Goal: Task Accomplishment & Management: Manage account settings

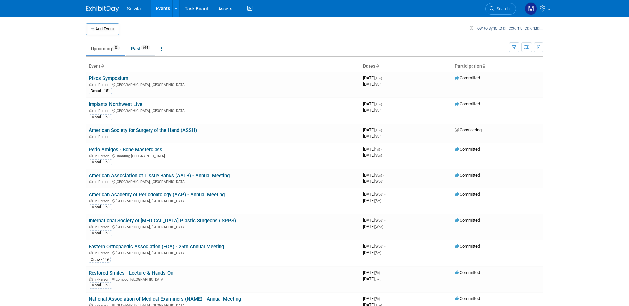
click at [135, 48] on link "Past 614" at bounding box center [140, 48] width 29 height 13
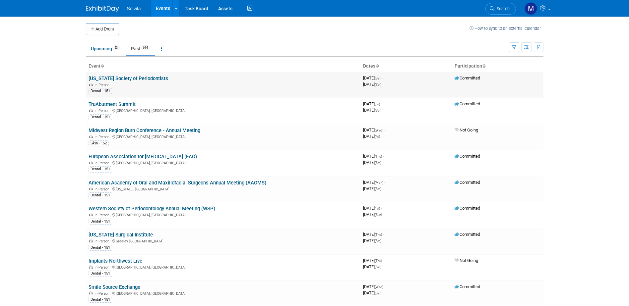
click at [115, 77] on link "[US_STATE] Society of Periodontists" at bounding box center [128, 79] width 80 height 6
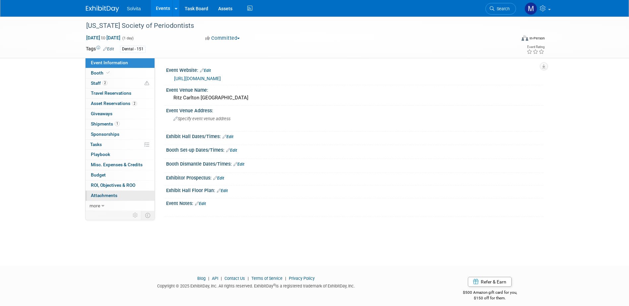
click at [101, 194] on span "Attachments 0" at bounding box center [104, 195] width 27 height 5
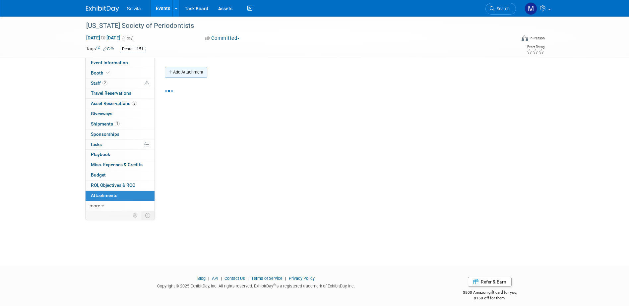
click at [196, 69] on button "Add Attachment" at bounding box center [186, 72] width 42 height 11
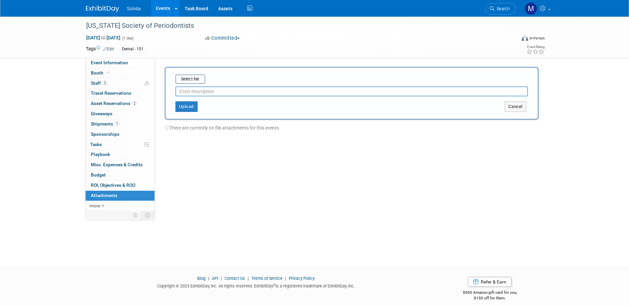
click at [202, 89] on input "text" at bounding box center [351, 91] width 352 height 10
type input "eval"
click at [198, 80] on input "file" at bounding box center [165, 79] width 79 height 8
click at [183, 107] on button "Upload" at bounding box center [186, 104] width 22 height 11
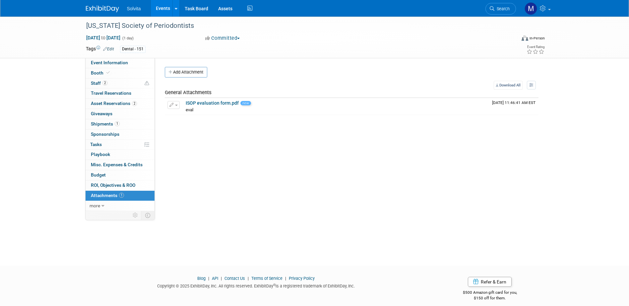
click at [166, 7] on link "Events" at bounding box center [163, 8] width 24 height 17
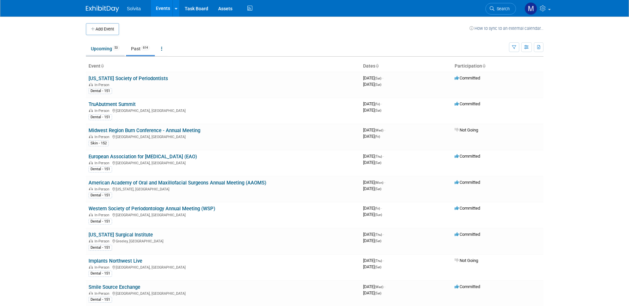
click at [100, 51] on link "Upcoming 53" at bounding box center [105, 48] width 39 height 13
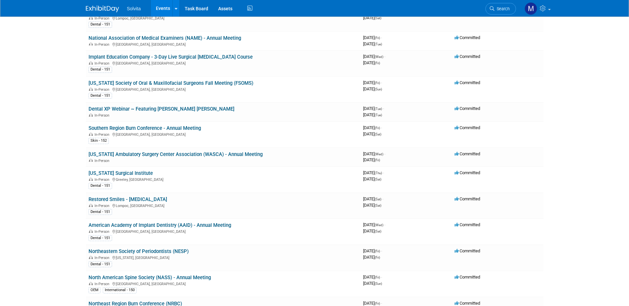
scroll to position [133, 0]
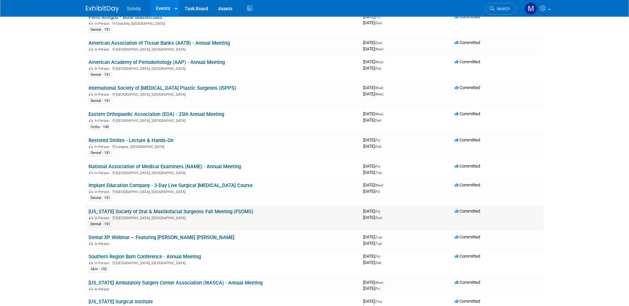
click at [157, 211] on link "[US_STATE] Society of Oral & Maxillofacial Surgeons Fall Meeting (FSOMS)" at bounding box center [170, 212] width 165 height 6
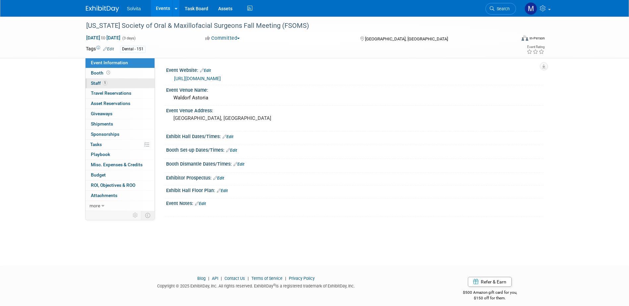
click at [88, 82] on link "1 Staff 1" at bounding box center [119, 84] width 69 height 10
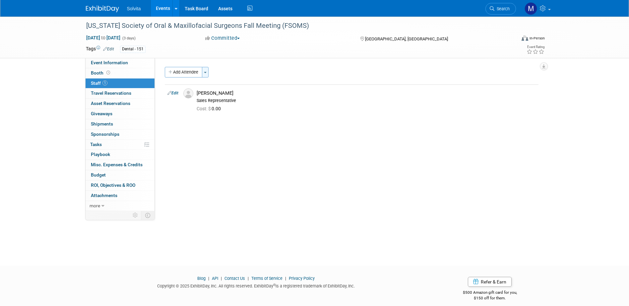
click at [208, 71] on button "Toggle Dropdown" at bounding box center [205, 72] width 7 height 11
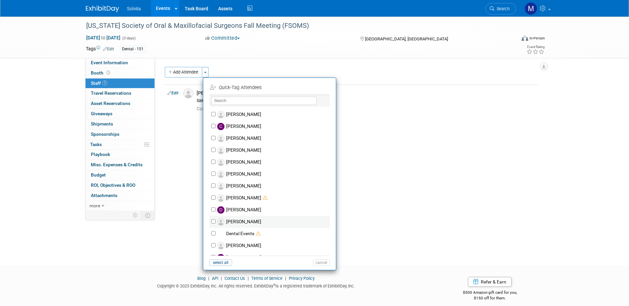
scroll to position [133, 0]
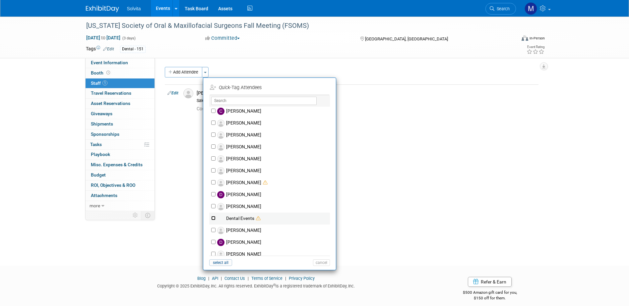
click at [212, 220] on input "Dental Events" at bounding box center [213, 218] width 4 height 4
checkbox input "true"
click at [316, 86] on button "Apply" at bounding box center [319, 88] width 20 height 10
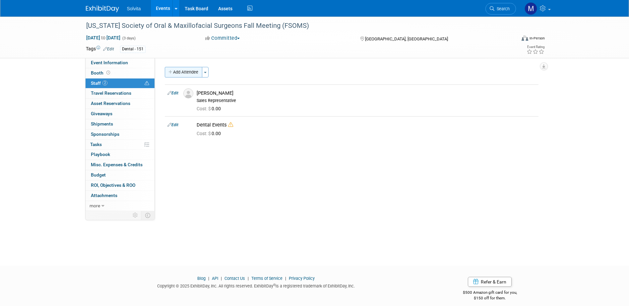
click at [184, 72] on button "Add Attendee" at bounding box center [183, 72] width 37 height 11
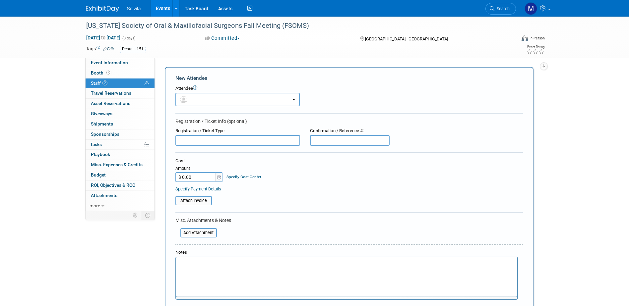
scroll to position [0, 0]
click at [270, 101] on button "button" at bounding box center [237, 100] width 124 height 14
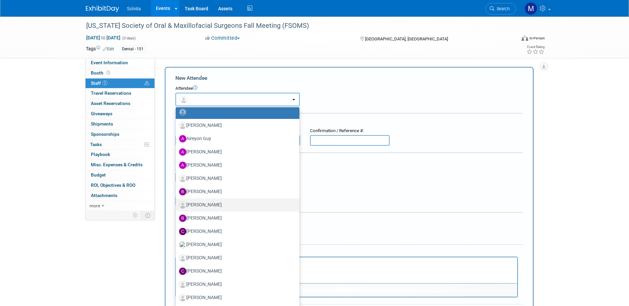
scroll to position [33, 0]
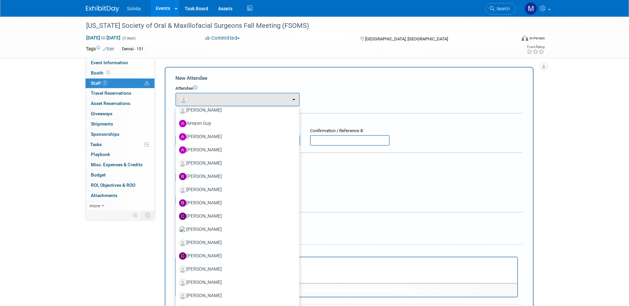
click at [526, 162] on div "New Attendee Attendee <img src="https://www.exhibitday.com/Images/Unassigned-Us…" at bounding box center [349, 200] width 368 height 266
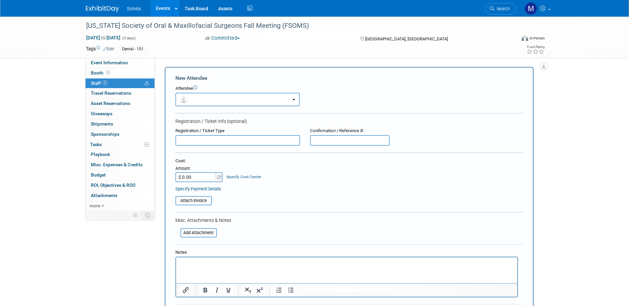
click at [538, 161] on div "Add Attendee Toggle Dropdown Quick -Tag Attendees Apply X (me) select all cancel" at bounding box center [351, 200] width 383 height 266
click at [97, 84] on span "Staff 2" at bounding box center [99, 83] width 17 height 5
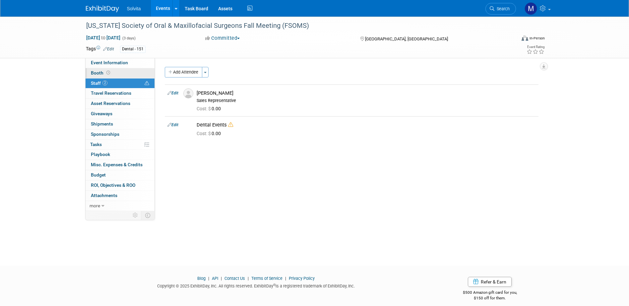
click at [100, 71] on span "Booth" at bounding box center [101, 72] width 21 height 5
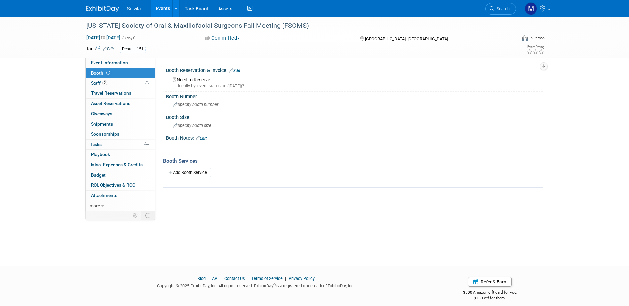
click at [239, 71] on link "Edit" at bounding box center [234, 70] width 11 height 5
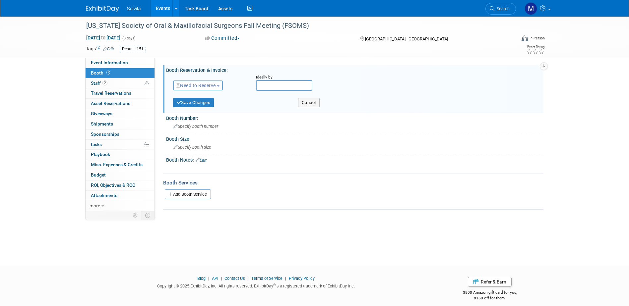
click at [215, 83] on span "Need to Reserve" at bounding box center [195, 85] width 39 height 5
click at [206, 104] on link "Reserved" at bounding box center [208, 105] width 71 height 9
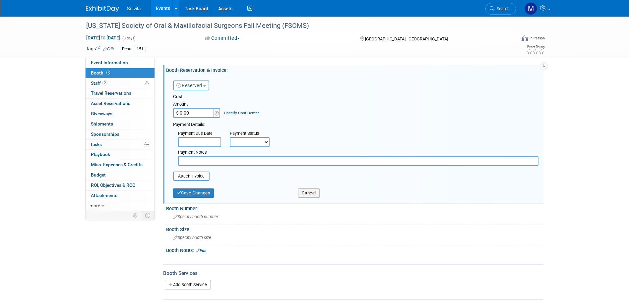
click at [208, 117] on input "$ 0.00" at bounding box center [193, 113] width 41 height 10
type input "$ 1,508.00"
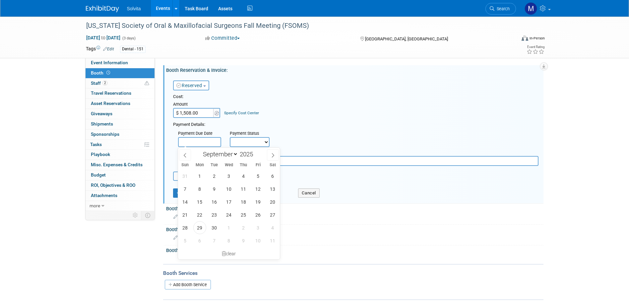
click at [253, 141] on select "Not Paid Yet Partially Paid Paid in Full" at bounding box center [250, 142] width 40 height 10
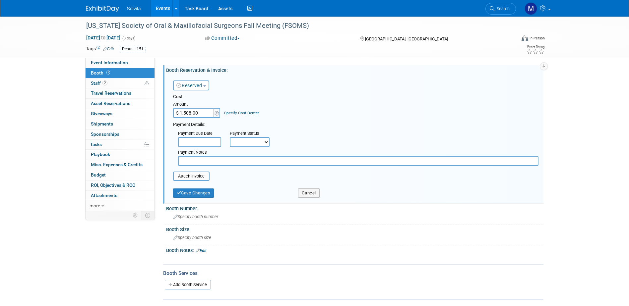
select select "1"
click at [230, 137] on select "Not Paid Yet Partially Paid Paid in Full" at bounding box center [250, 142] width 40 height 10
click at [197, 194] on button "Save Changes" at bounding box center [193, 193] width 41 height 9
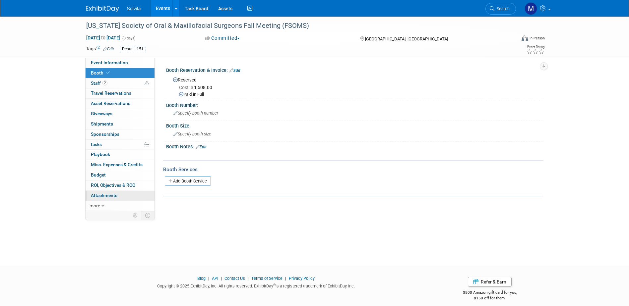
click at [98, 195] on span "Attachments 0" at bounding box center [104, 195] width 27 height 5
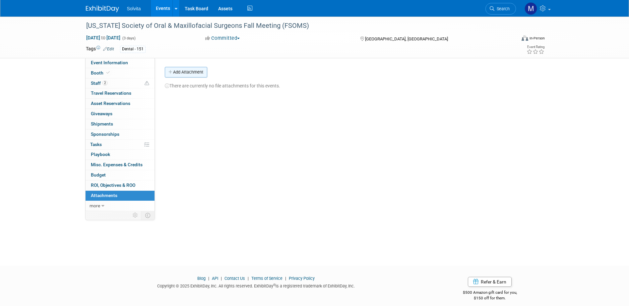
click at [191, 74] on button "Add Attachment" at bounding box center [186, 72] width 42 height 11
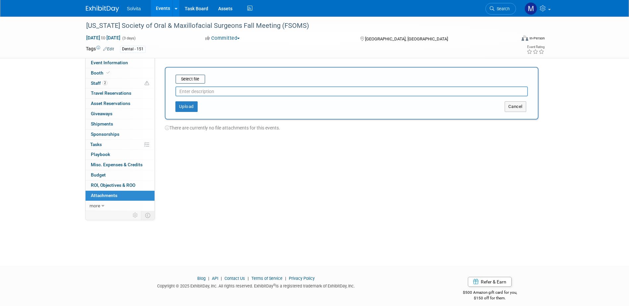
click at [212, 95] on input "text" at bounding box center [351, 91] width 352 height 10
type input "prospectus"
click at [194, 80] on input "file" at bounding box center [165, 79] width 79 height 8
click at [190, 105] on button "Upload" at bounding box center [186, 104] width 22 height 11
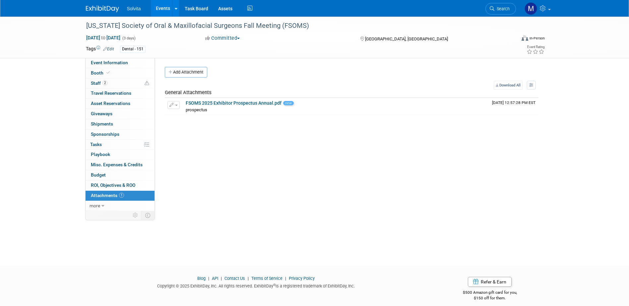
drag, startPoint x: 424, startPoint y: 132, endPoint x: 380, endPoint y: 134, distance: 44.8
click at [424, 132] on div "Event Website: Edit https://fsoms.org/ Event Venue Name: Waldorf Astoria Event …" at bounding box center [349, 134] width 388 height 153
click at [166, 7] on link "Events" at bounding box center [163, 8] width 24 height 17
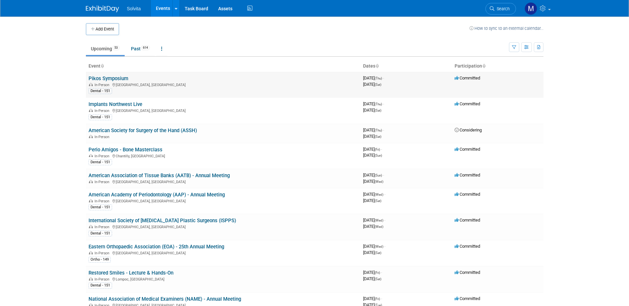
click at [115, 78] on link "Pikos Symposium" at bounding box center [108, 79] width 40 height 6
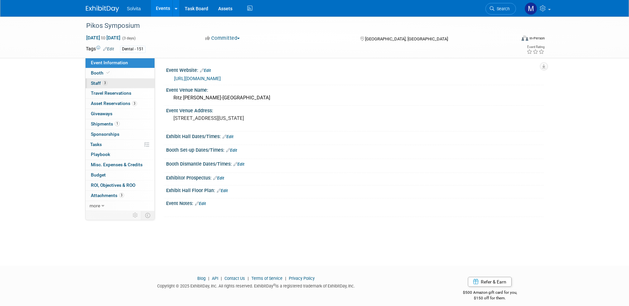
click at [93, 85] on span "Staff 3" at bounding box center [99, 83] width 17 height 5
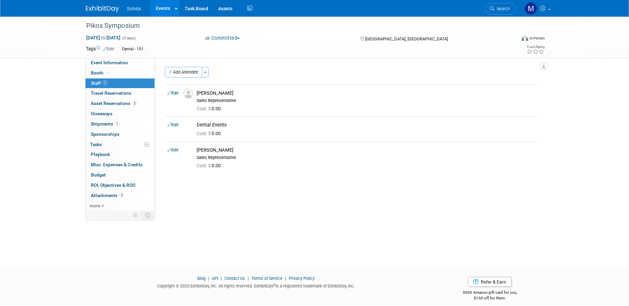
click at [157, 5] on link "Events" at bounding box center [163, 8] width 24 height 17
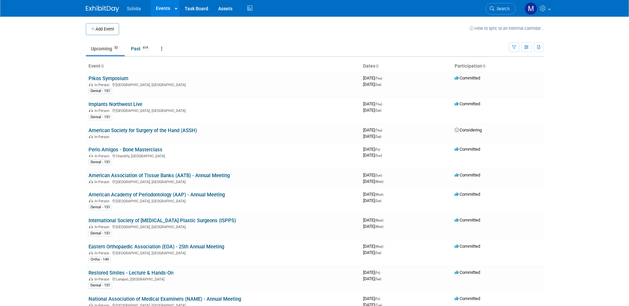
click at [158, 7] on link "Events" at bounding box center [163, 8] width 24 height 17
